Goal: Information Seeking & Learning: Learn about a topic

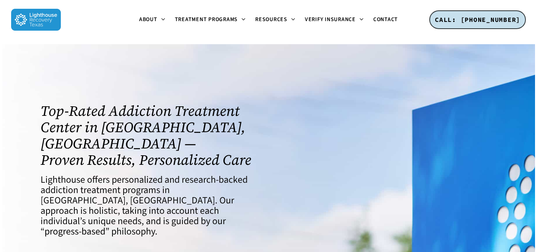
scroll to position [27, 0]
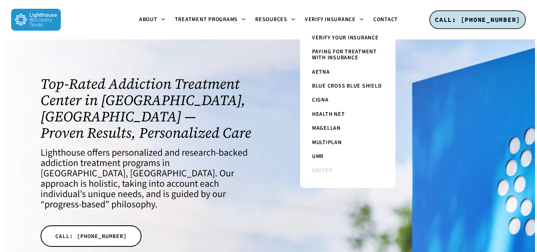
click at [328, 164] on link "United" at bounding box center [347, 170] width 79 height 14
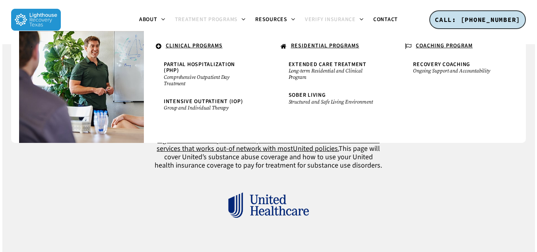
click at [205, 16] on span "Treatment Programs" at bounding box center [206, 19] width 63 height 8
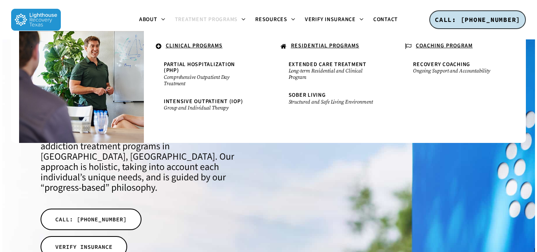
scroll to position [43, 0]
